Goal: Information Seeking & Learning: Learn about a topic

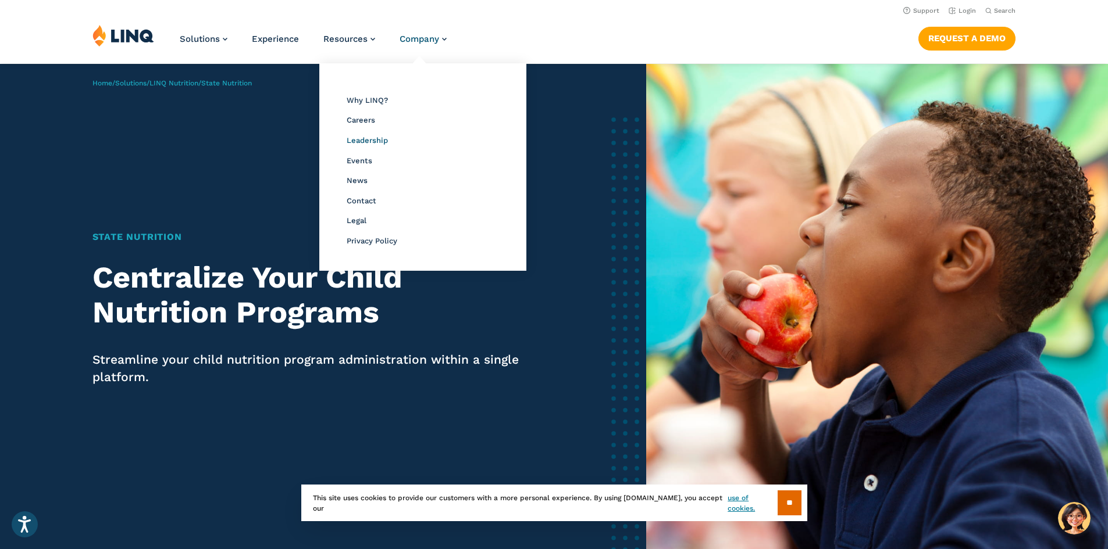
click at [368, 142] on span "Leadership" at bounding box center [367, 140] width 41 height 9
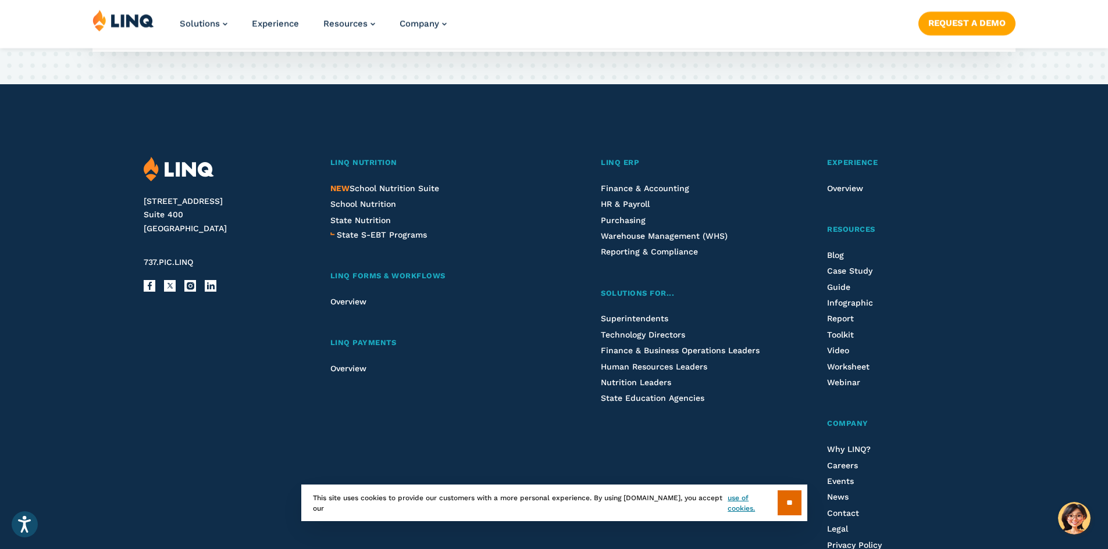
scroll to position [3762, 0]
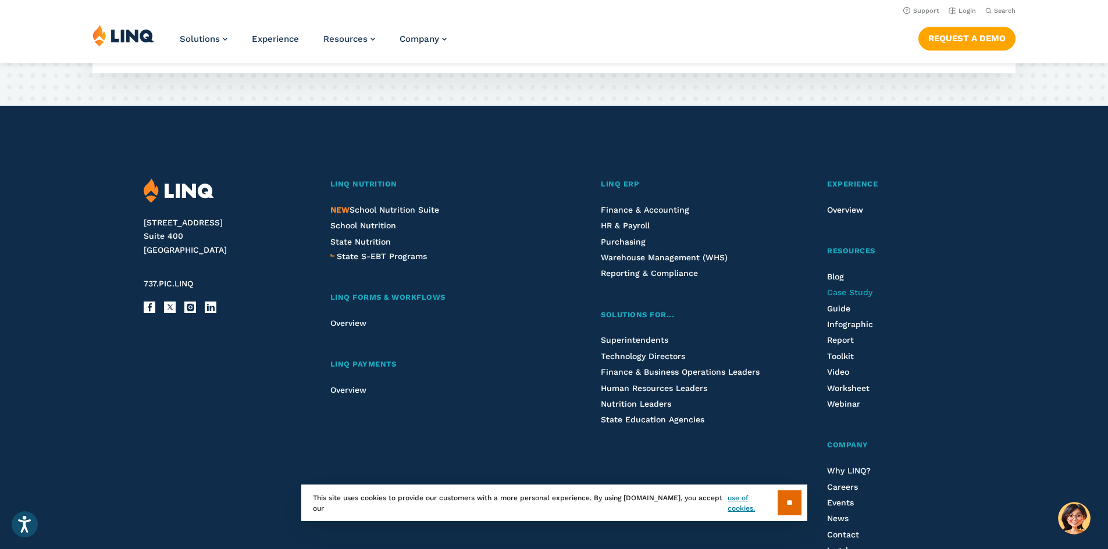
click at [860, 288] on span "Case Study" at bounding box center [849, 292] width 45 height 9
